Goal: Communication & Community: Share content

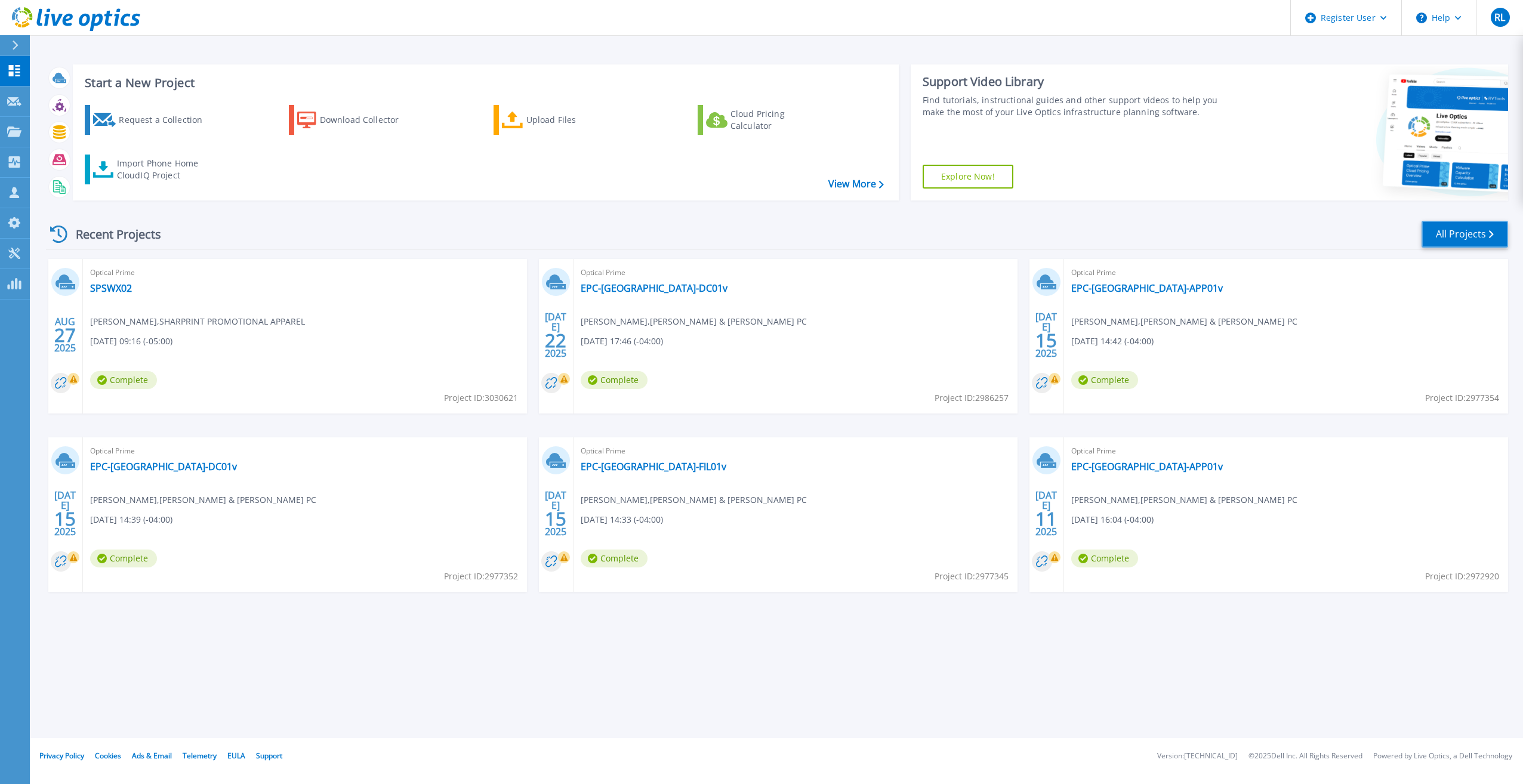
click at [1477, 227] on link "All Projects" at bounding box center [1464, 234] width 86 height 27
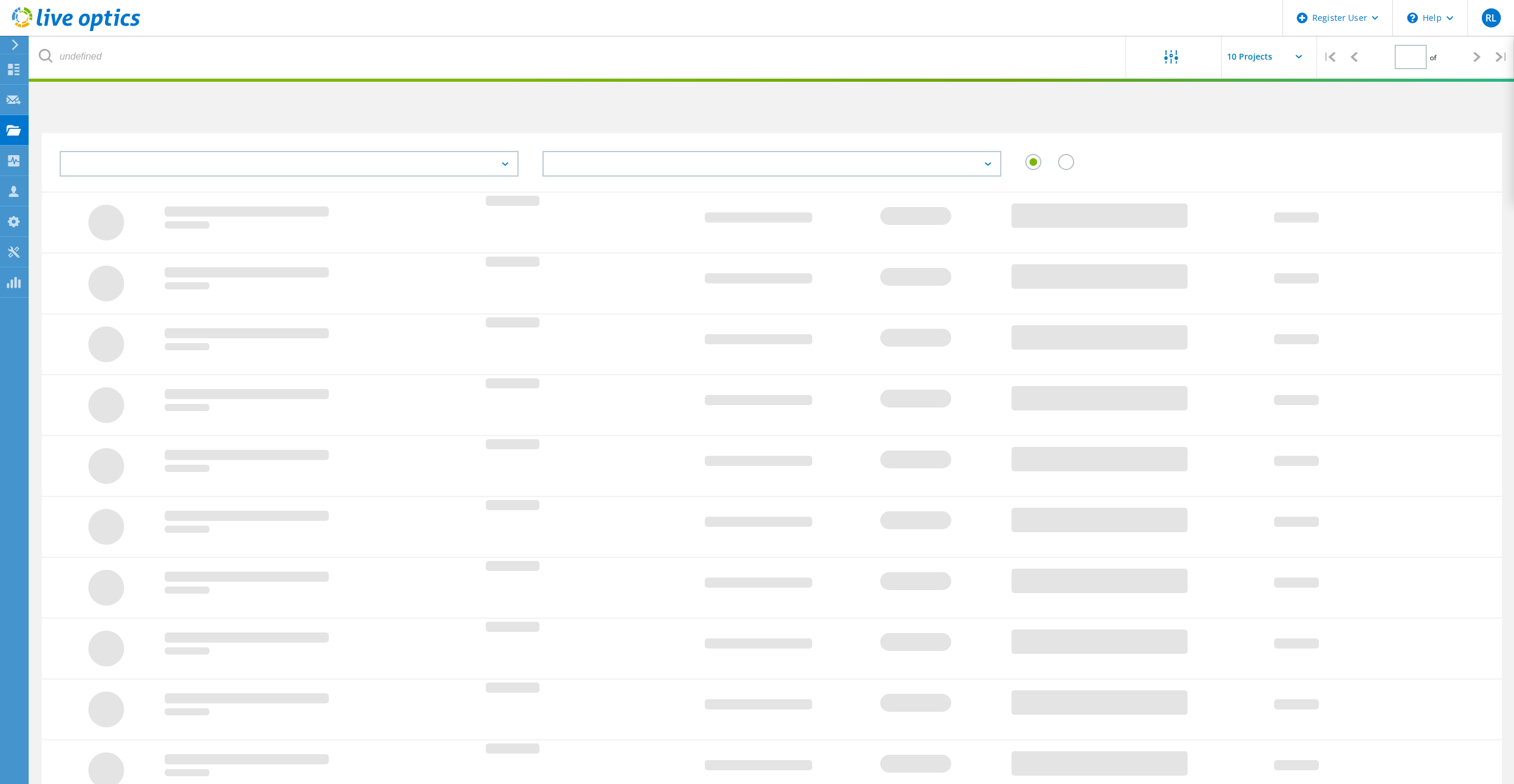
type input "1"
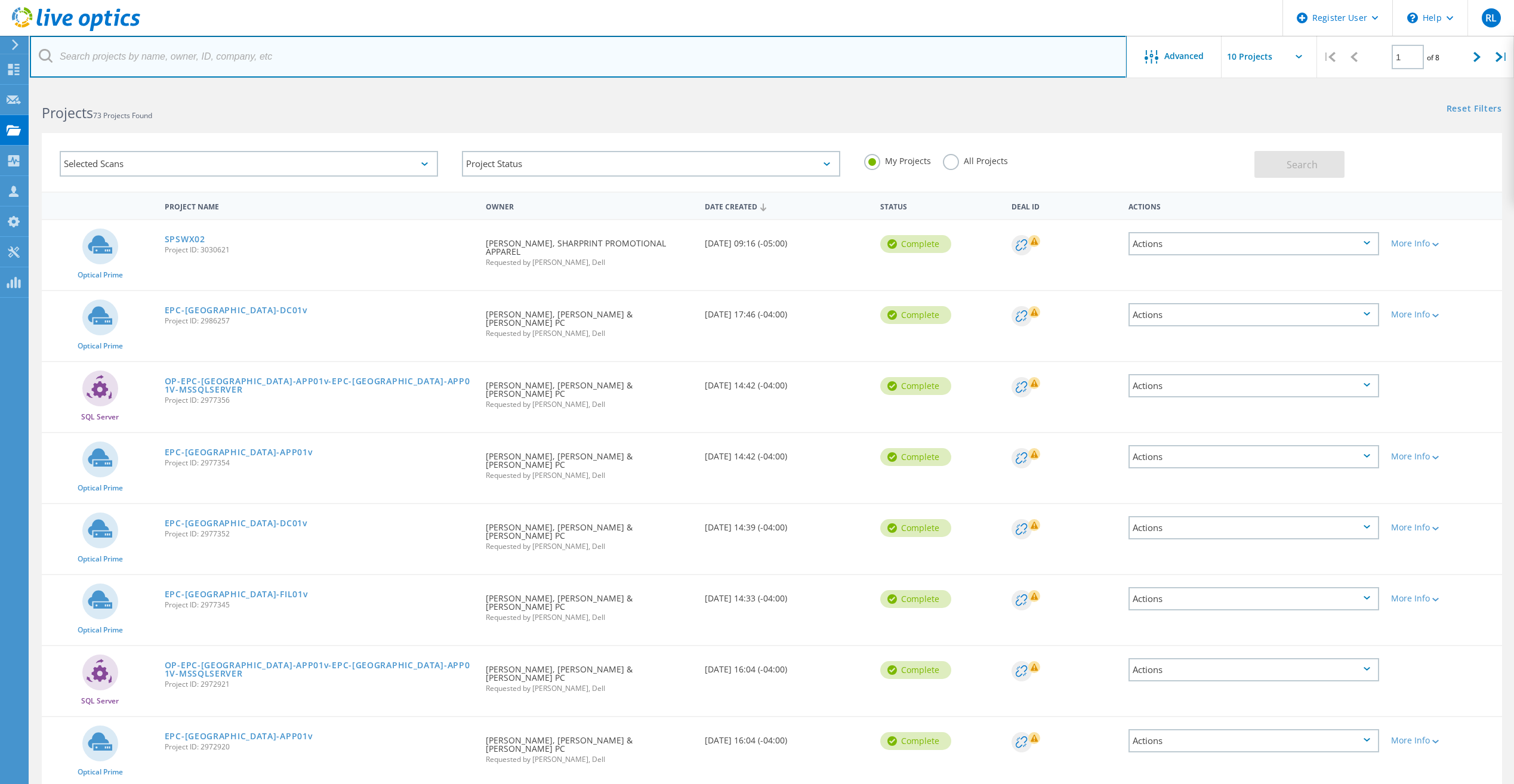
click at [226, 71] on input "text" at bounding box center [578, 56] width 1097 height 42
type input "ag partners"
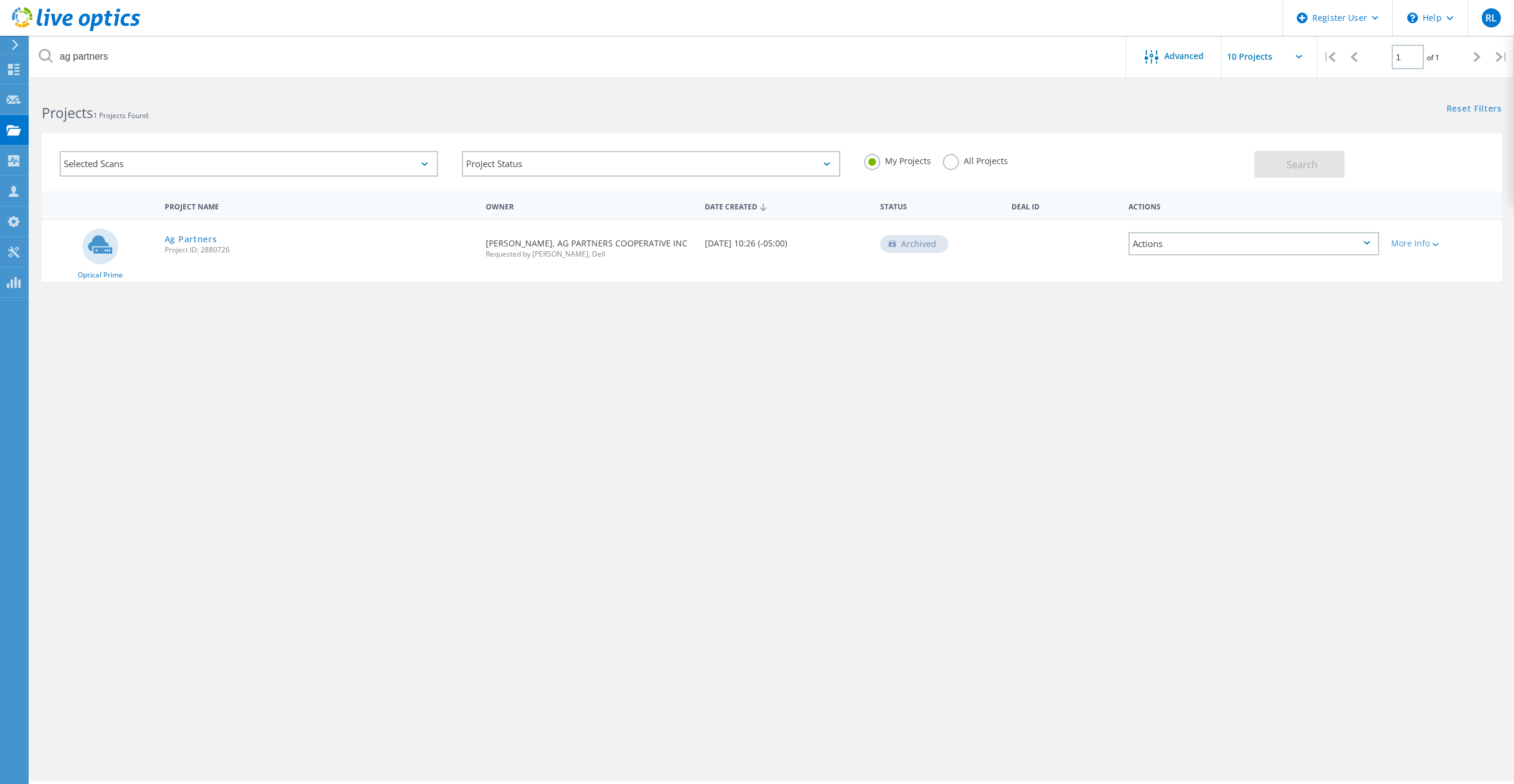
click at [211, 248] on span "Project ID: 2880726" at bounding box center [320, 250] width 309 height 7
copy span "2880726"
click at [223, 250] on span "Project ID: 2880726" at bounding box center [320, 250] width 309 height 7
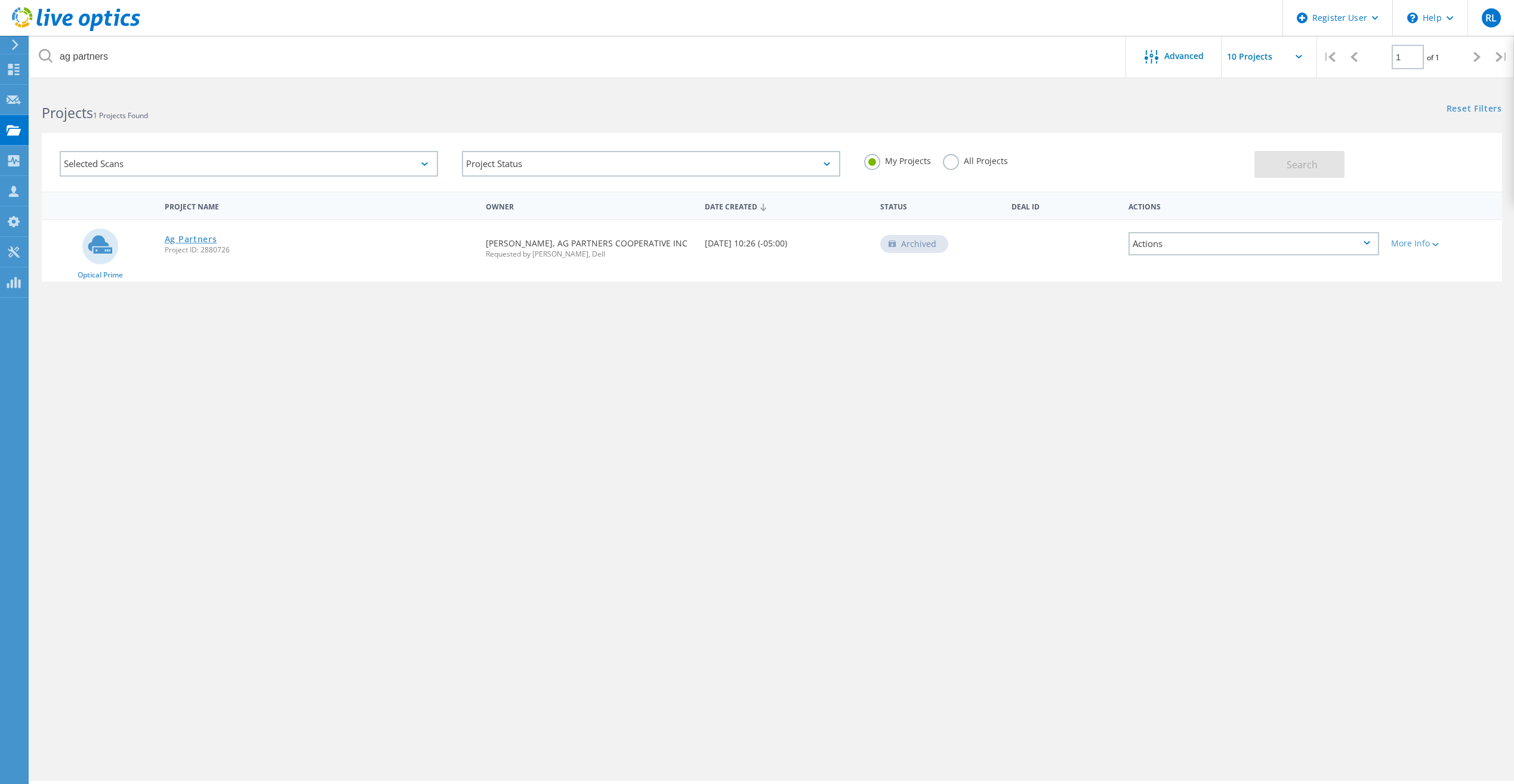
click at [198, 236] on link "Ag Partners" at bounding box center [191, 239] width 53 height 8
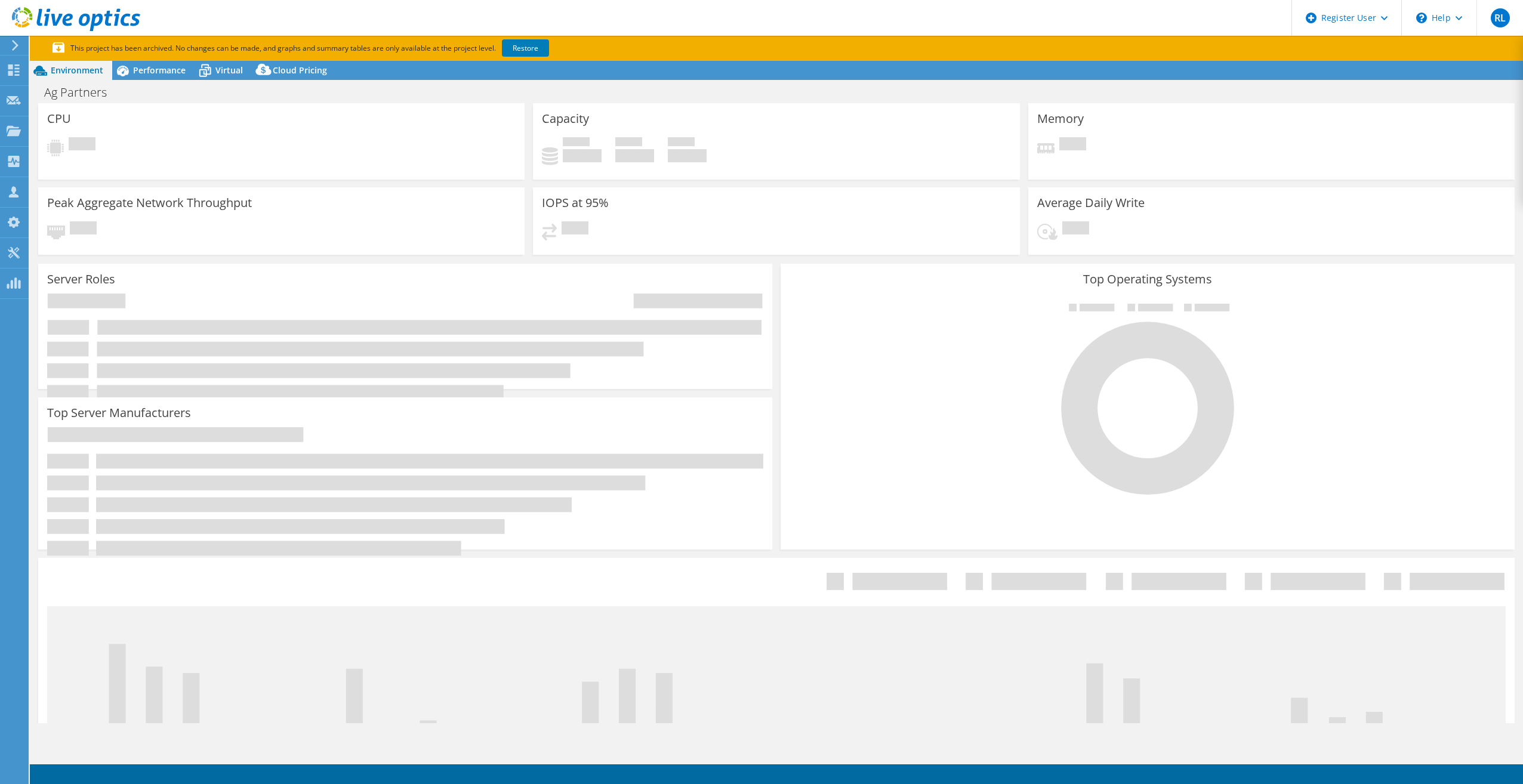
select select "USD"
select select "USWest"
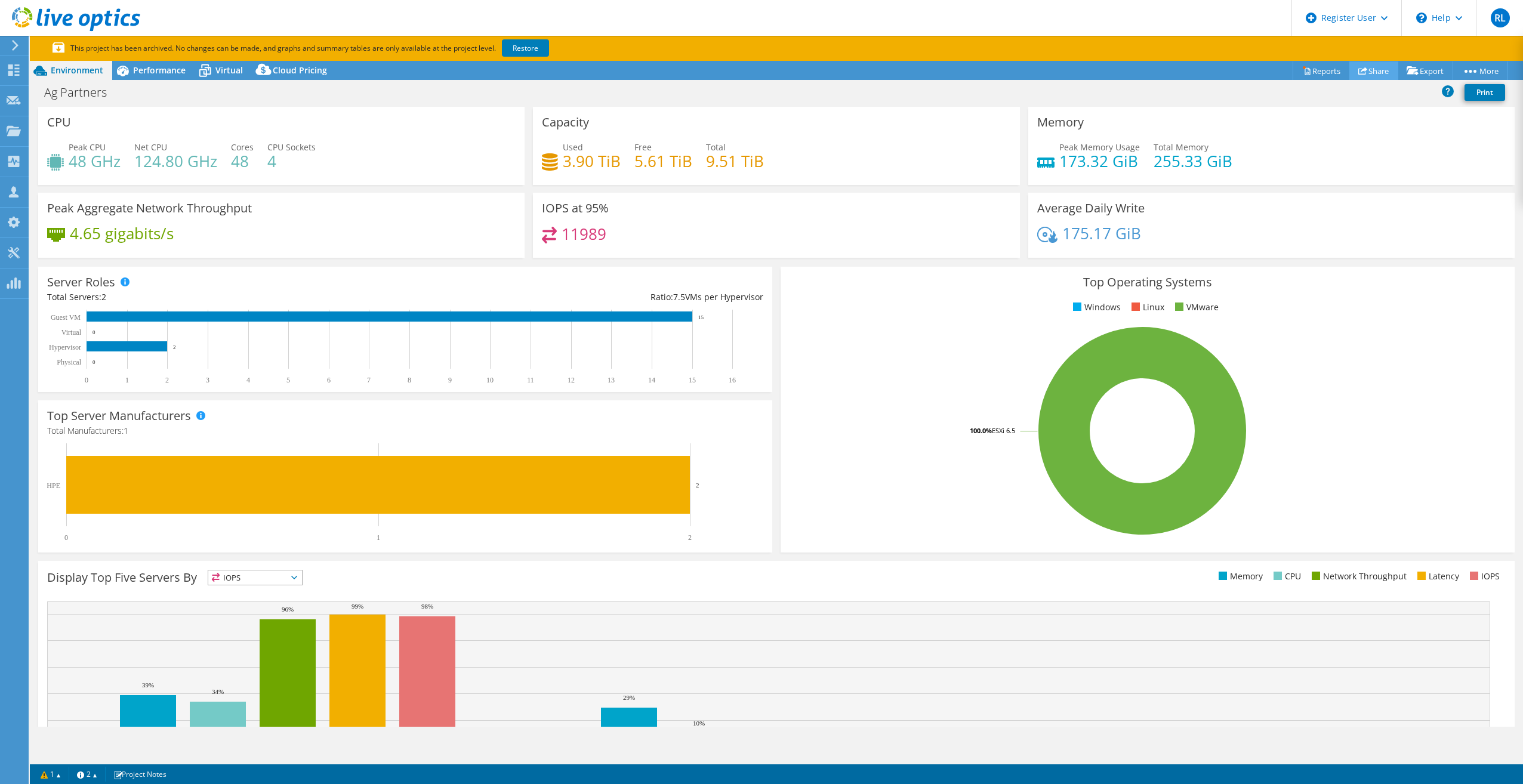
click at [1374, 69] on link "Share" at bounding box center [1374, 71] width 49 height 19
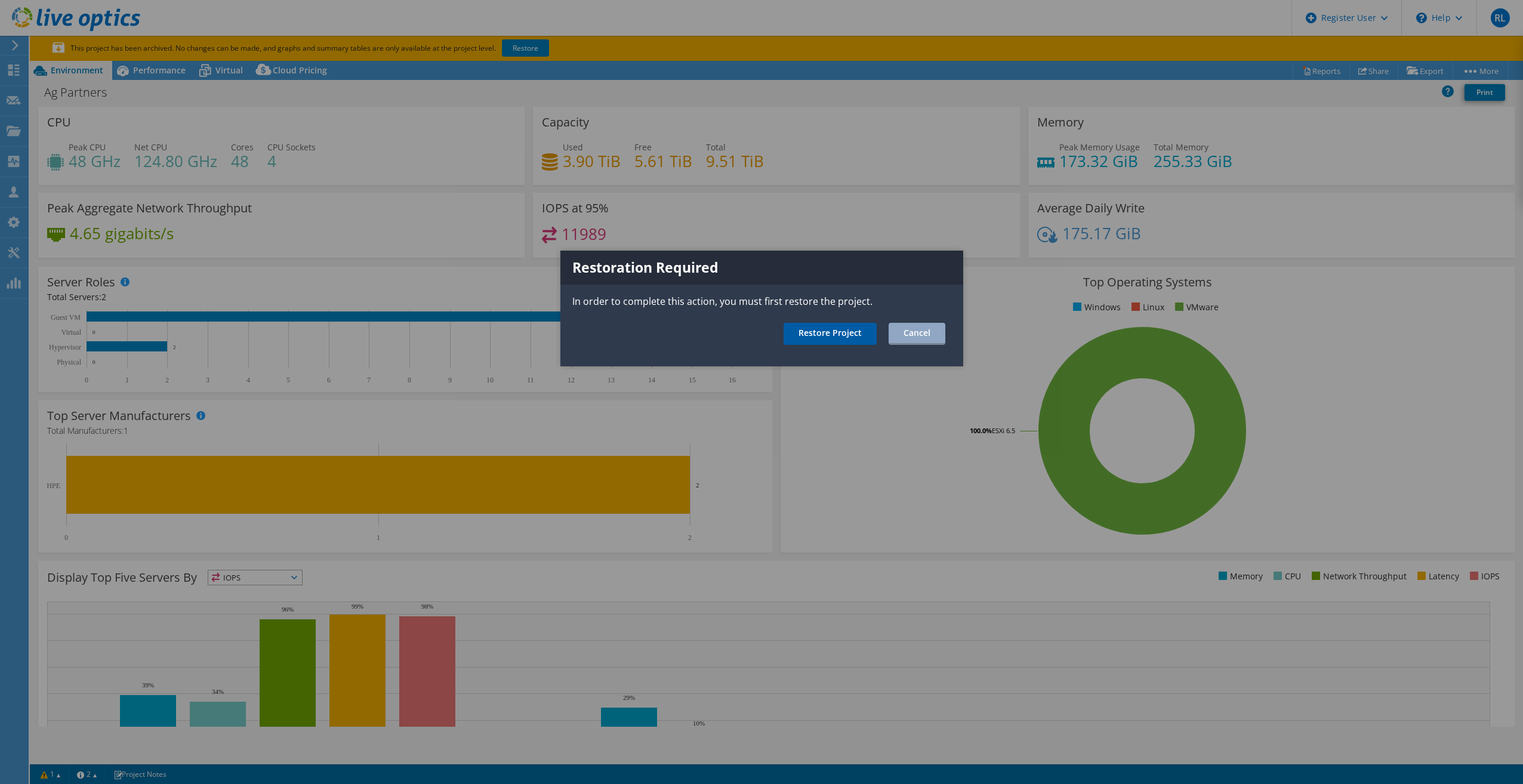
click at [830, 341] on link "Restore Project" at bounding box center [830, 333] width 93 height 22
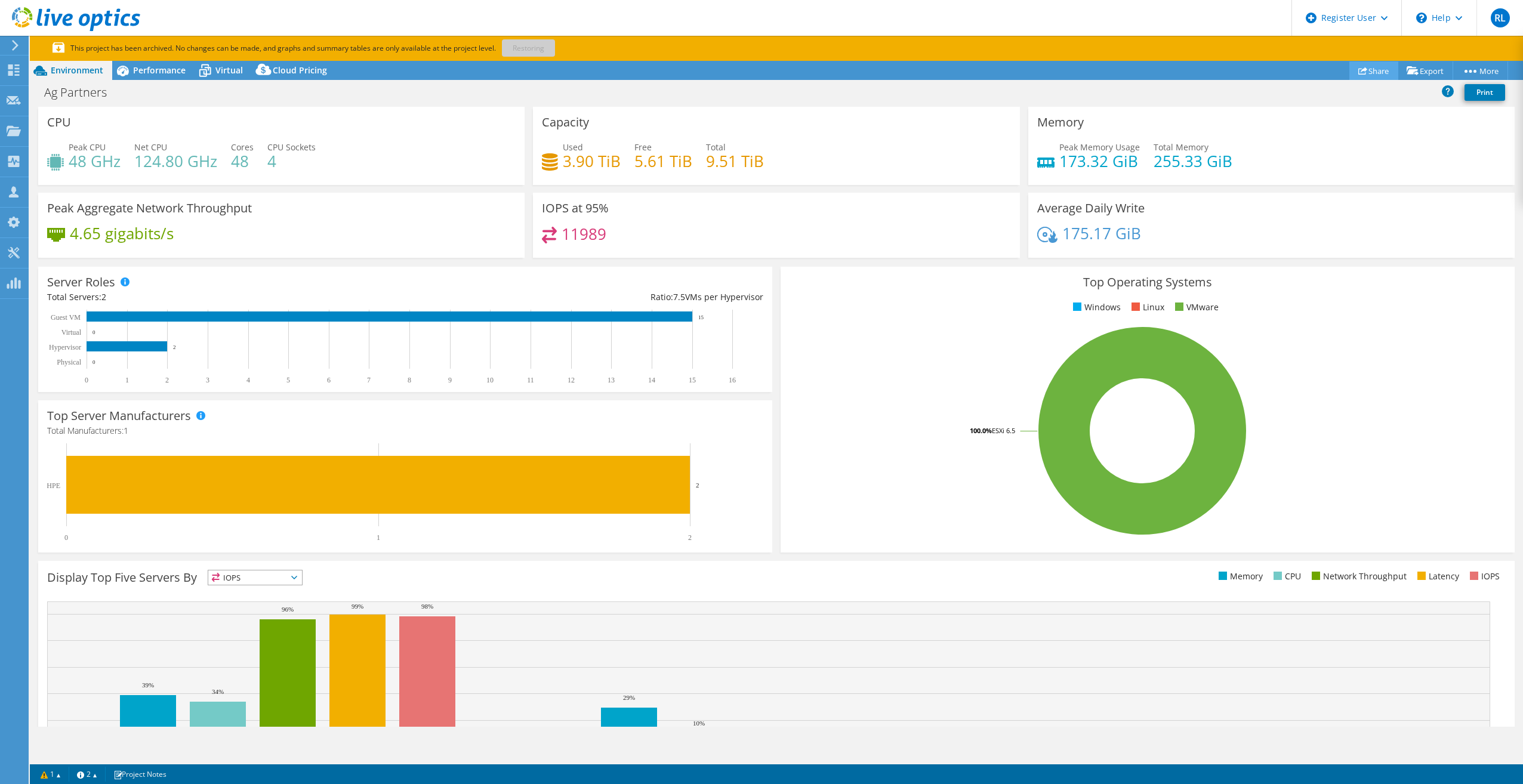
click at [1374, 68] on link "Share" at bounding box center [1374, 71] width 49 height 19
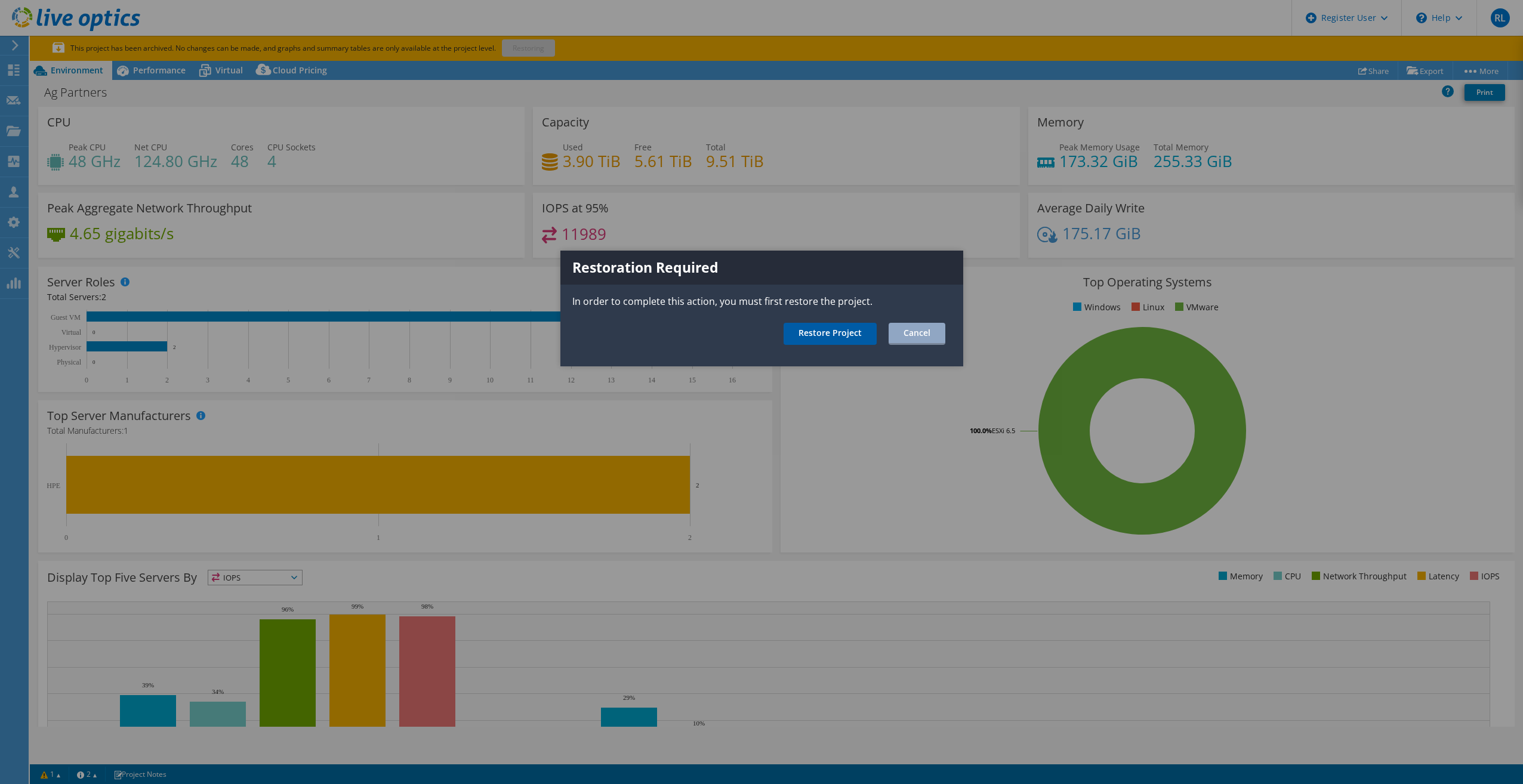
click at [849, 335] on link "Restore Project" at bounding box center [830, 333] width 93 height 22
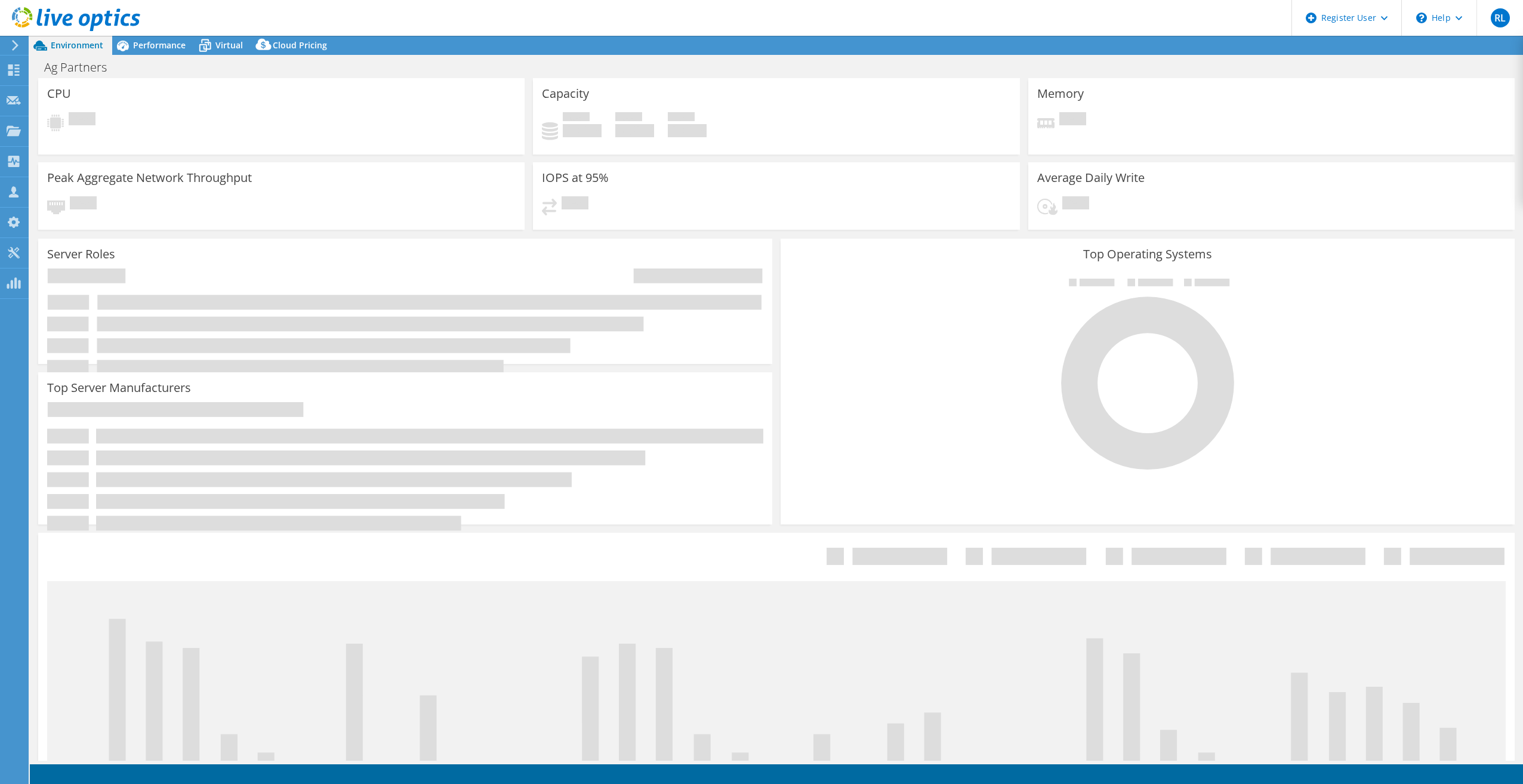
select select "USWest"
select select "USD"
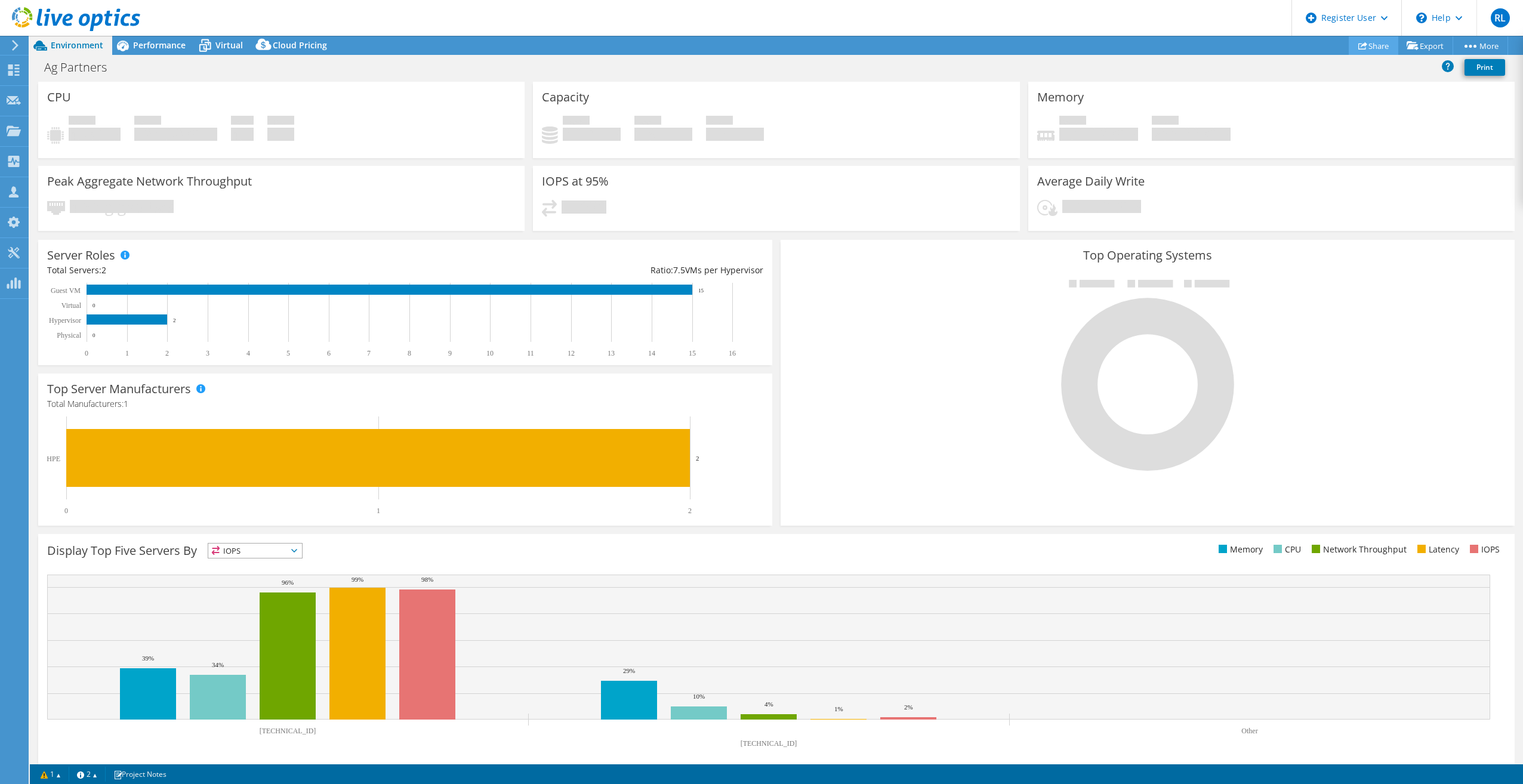
click at [1368, 44] on link "Share" at bounding box center [1374, 45] width 50 height 19
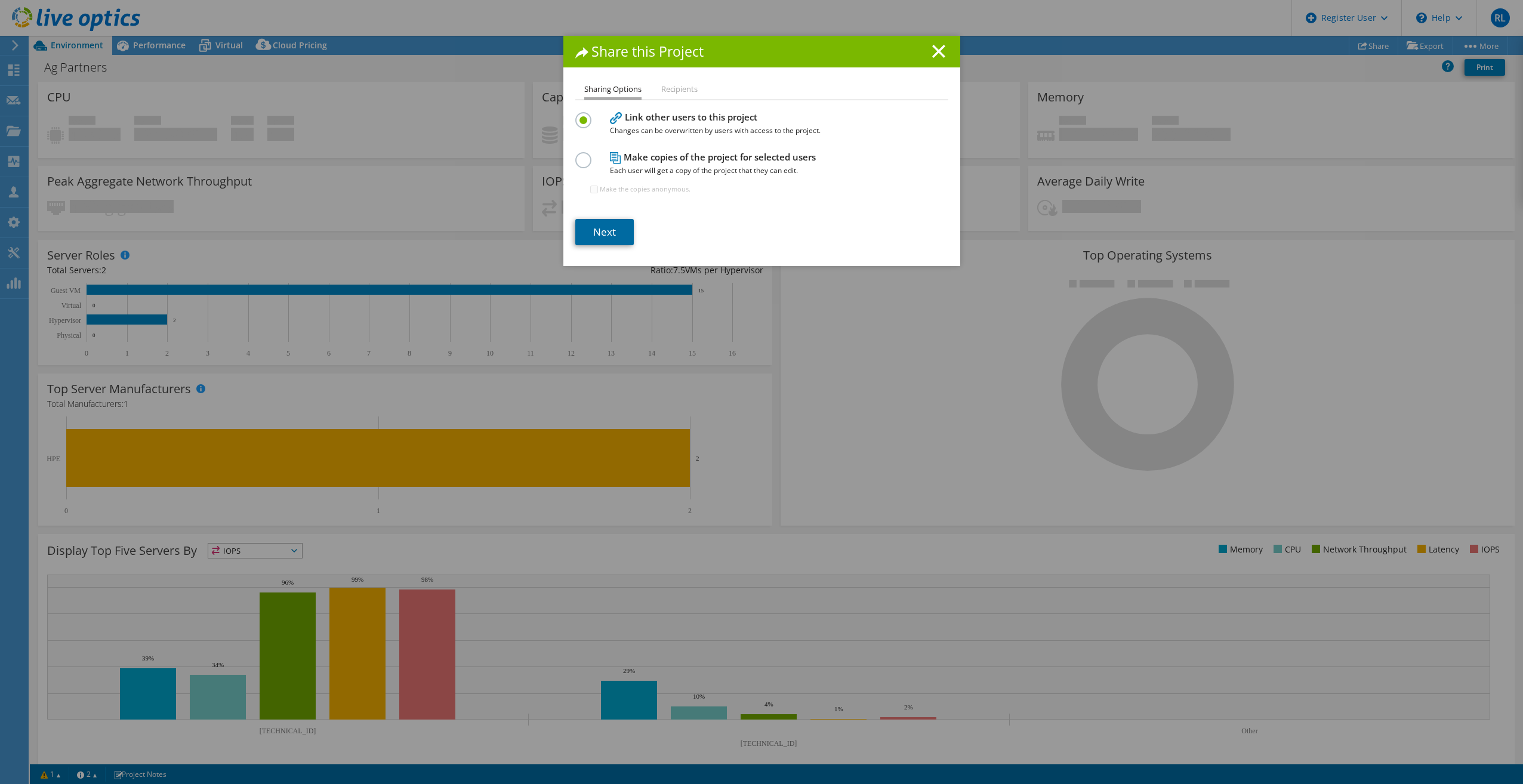
click at [614, 239] on link "Next" at bounding box center [604, 232] width 59 height 26
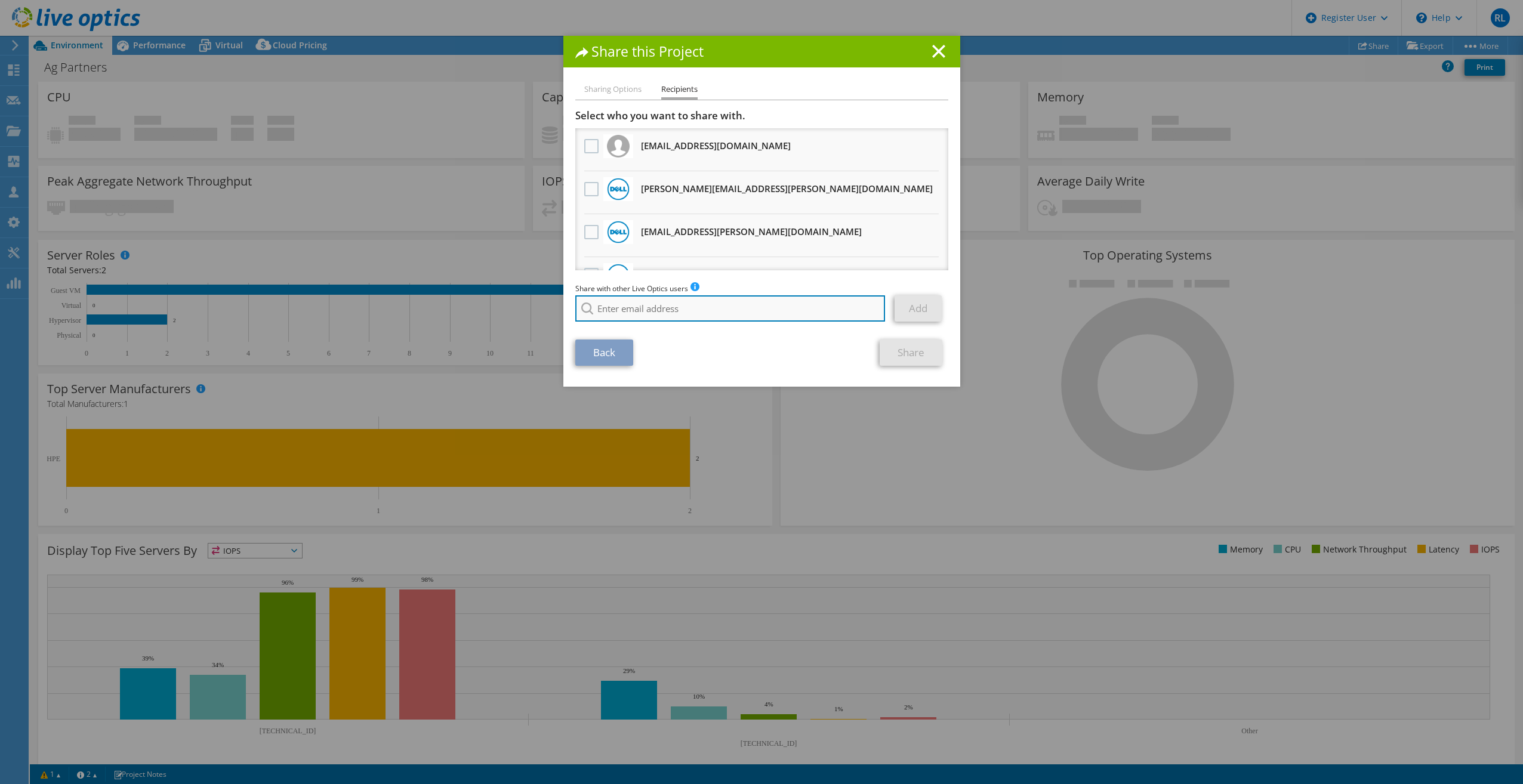
click at [640, 303] on input "search" at bounding box center [730, 308] width 311 height 26
click at [651, 324] on li "Jarrod.Lamm@dell.com" at bounding box center [697, 317] width 243 height 14
type input "Jarrod.Lamm@dell.com"
click at [918, 308] on link "Add" at bounding box center [918, 308] width 47 height 26
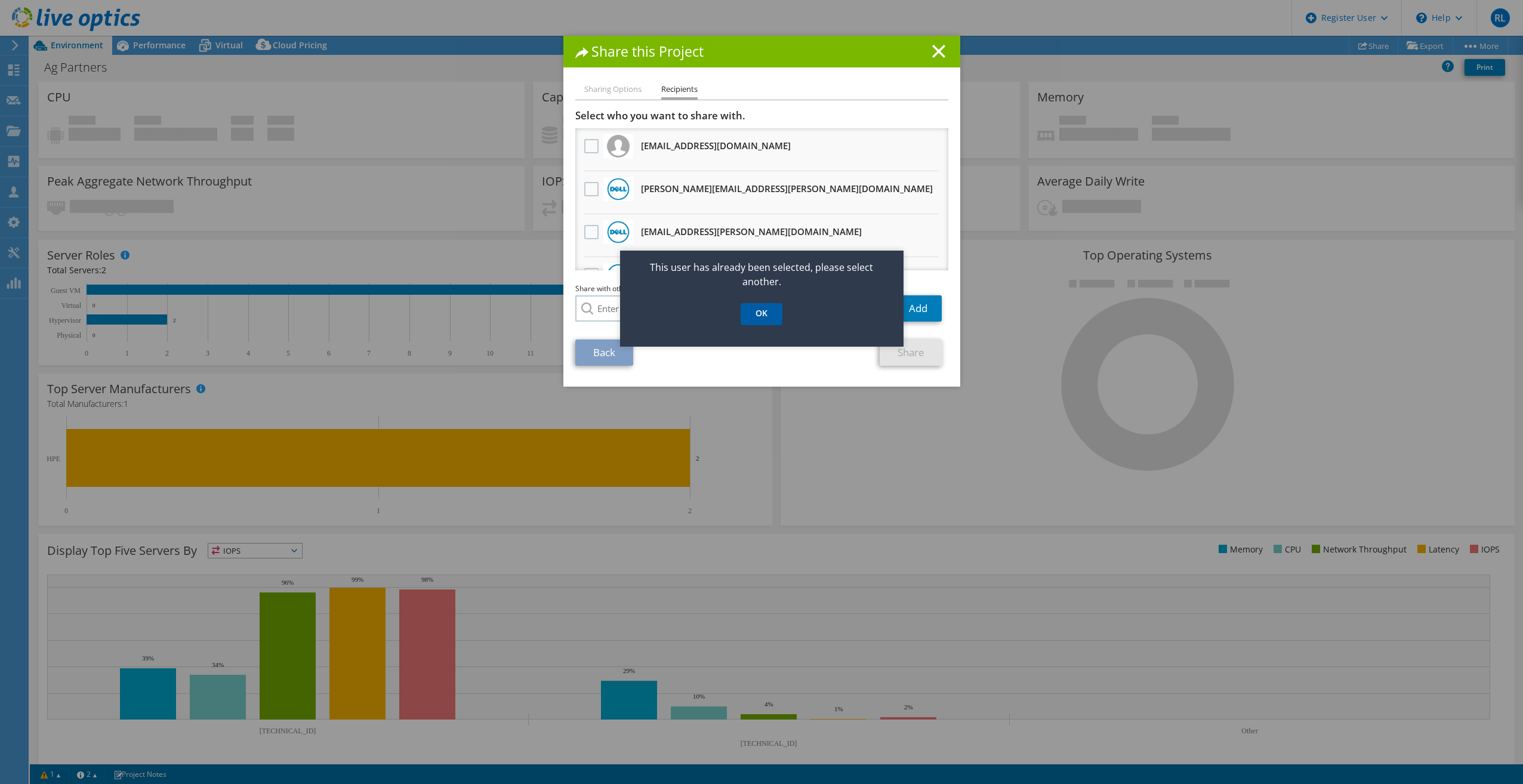
click at [771, 325] on link "OK" at bounding box center [761, 314] width 42 height 22
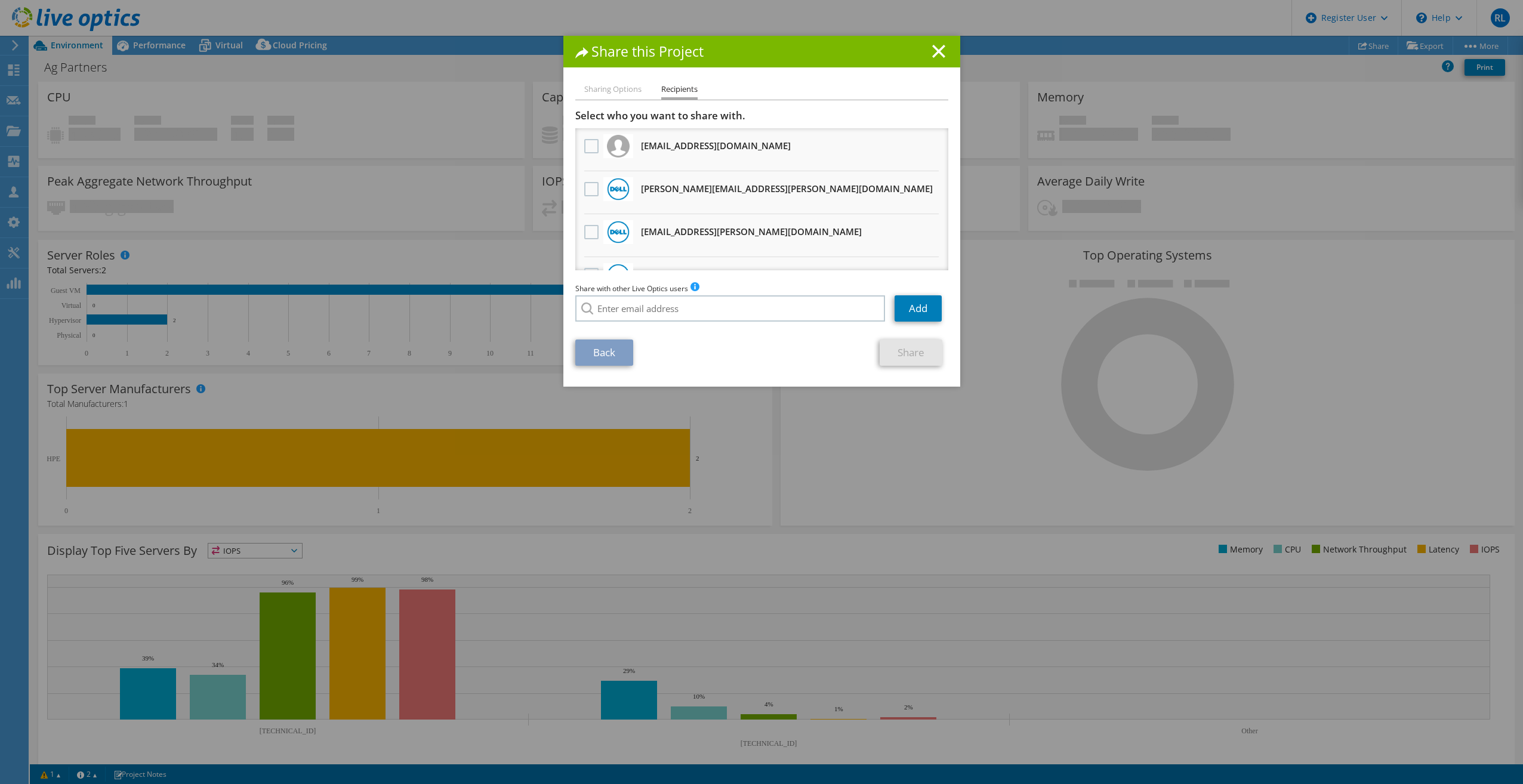
click at [930, 62] on div "Share this Project" at bounding box center [762, 51] width 397 height 31
click at [932, 53] on icon at bounding box center [939, 51] width 13 height 13
